Goal: Task Accomplishment & Management: Manage account settings

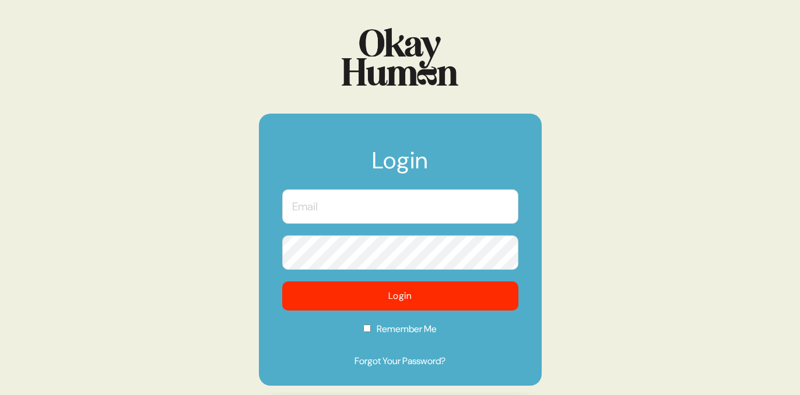
click at [359, 205] on input "text" at bounding box center [400, 206] width 236 height 34
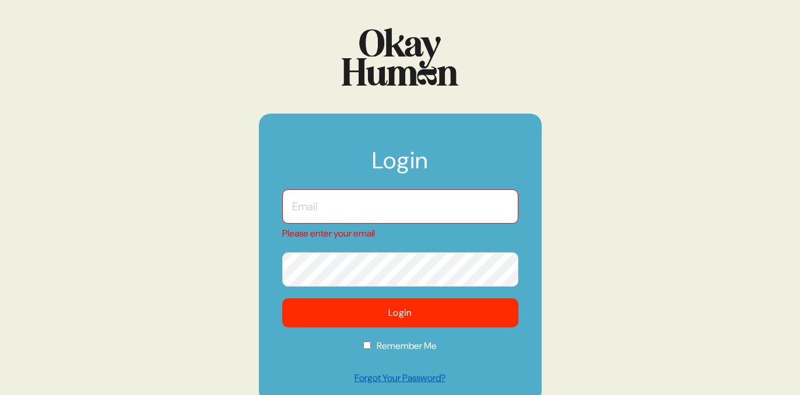
click at [379, 375] on link "Forgot Your Password?" at bounding box center [400, 378] width 236 height 14
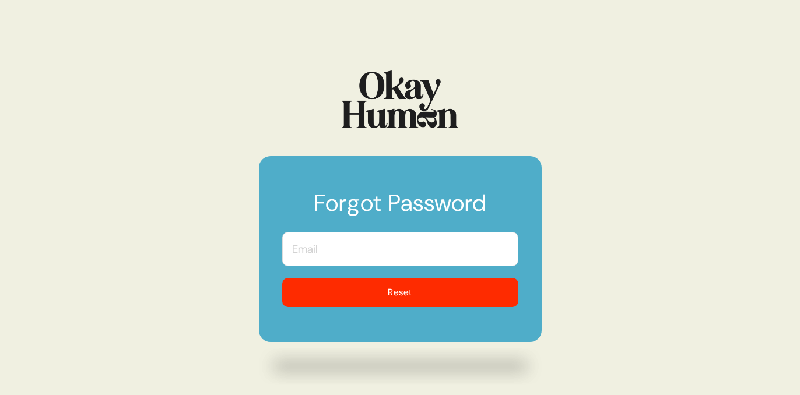
click at [332, 252] on input "text" at bounding box center [400, 249] width 236 height 34
type input "sarah-jayne.boyd@tbwachiat.com"
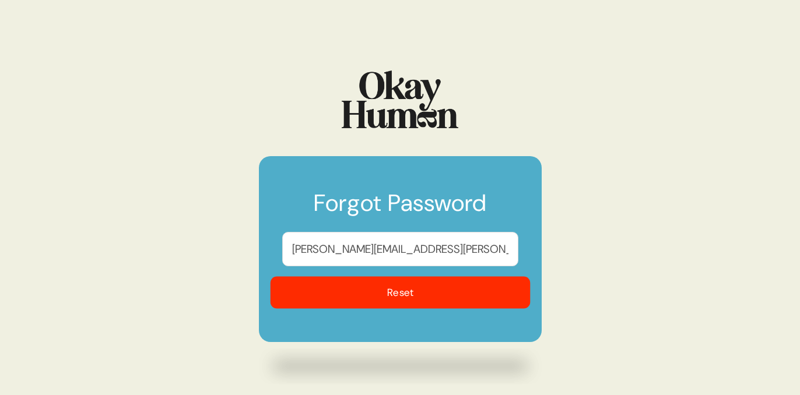
click at [364, 293] on button "Reset" at bounding box center [400, 293] width 260 height 32
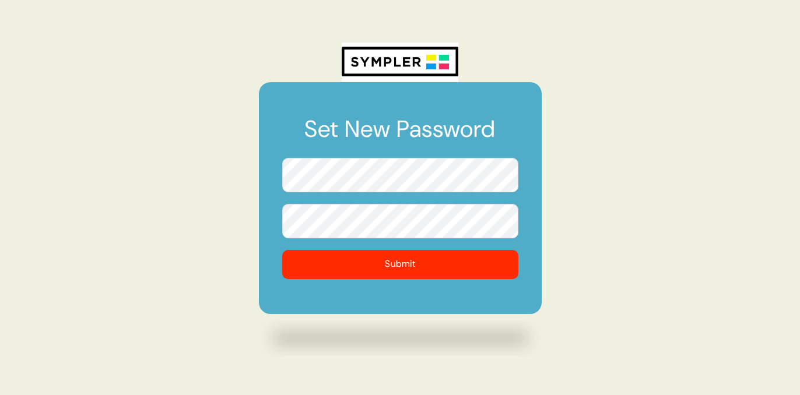
click at [396, 139] on h1 "Set New Password" at bounding box center [400, 134] width 236 height 35
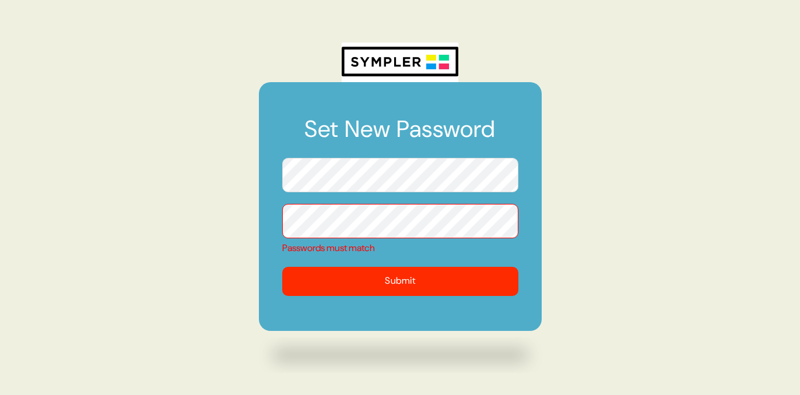
click at [258, 173] on div "Set New Password Passwords must match Submit" at bounding box center [400, 197] width 800 height 395
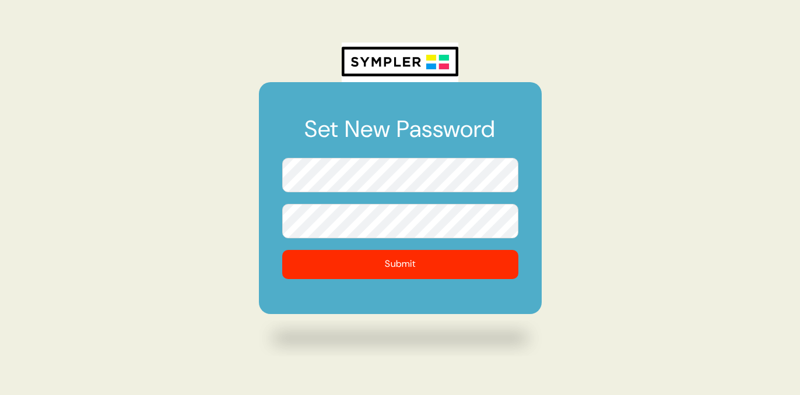
click at [338, 282] on form "Set New Password Submit" at bounding box center [400, 198] width 283 height 232
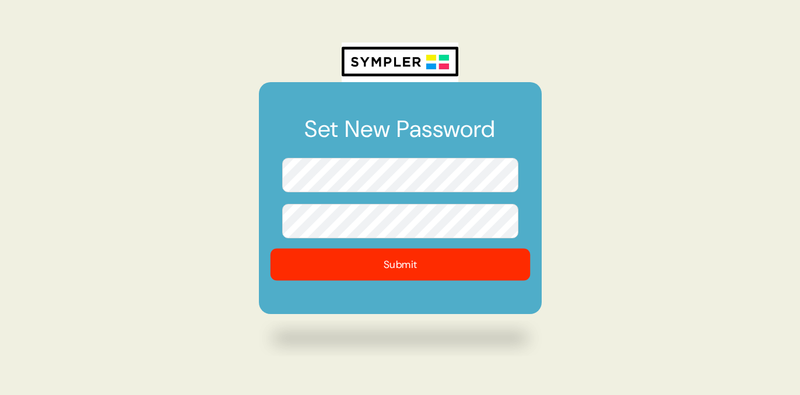
click at [345, 268] on button "Submit" at bounding box center [400, 264] width 260 height 32
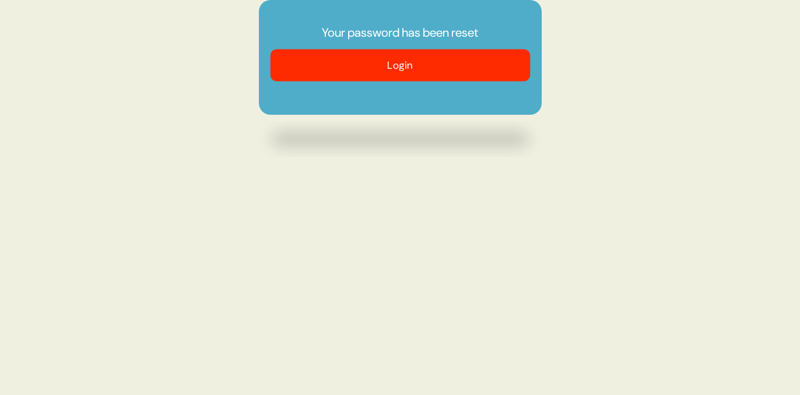
click at [402, 73] on button "Login" at bounding box center [400, 66] width 260 height 32
